Goal: Navigation & Orientation: Find specific page/section

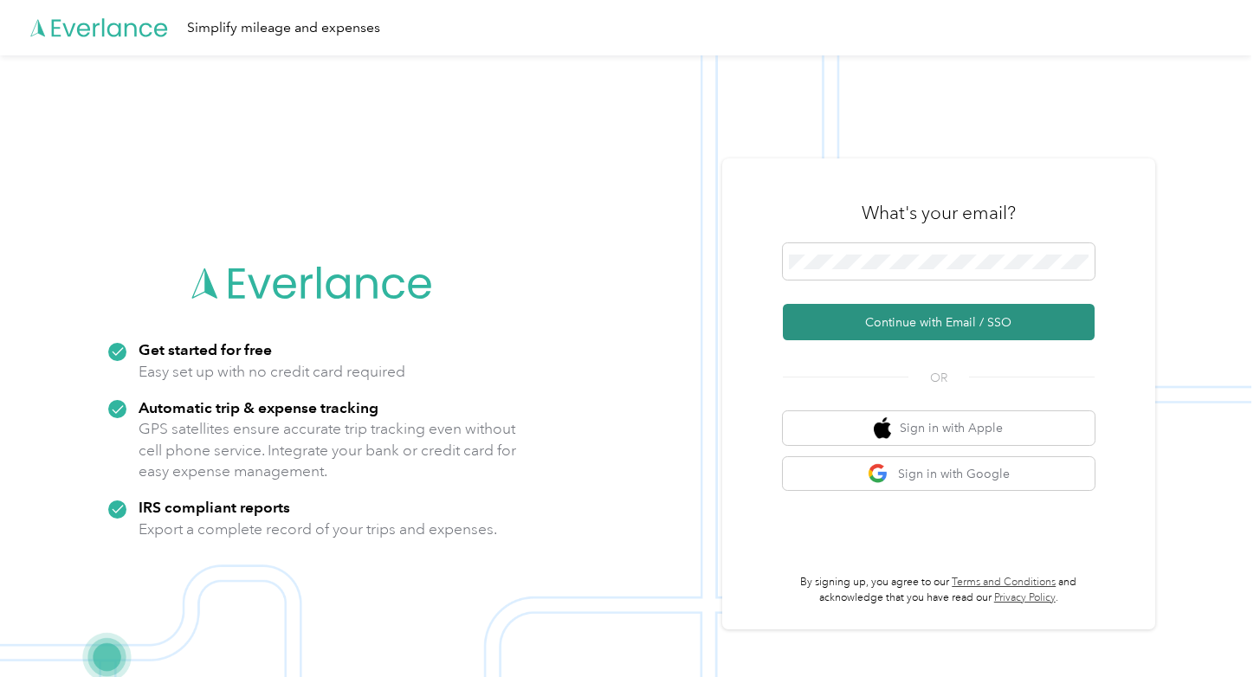
click at [919, 325] on button "Continue with Email / SSO" at bounding box center [939, 322] width 312 height 36
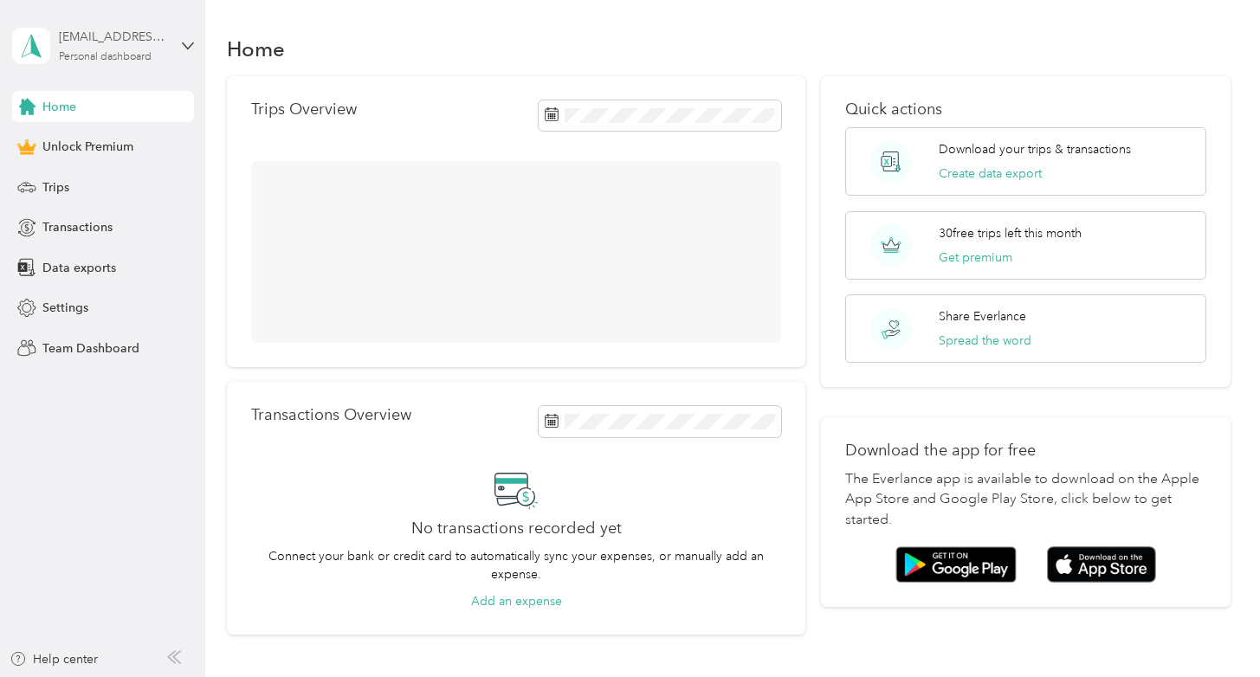
click at [144, 52] on div "Personal dashboard" at bounding box center [105, 57] width 93 height 10
